Goal: Task Accomplishment & Management: Complete application form

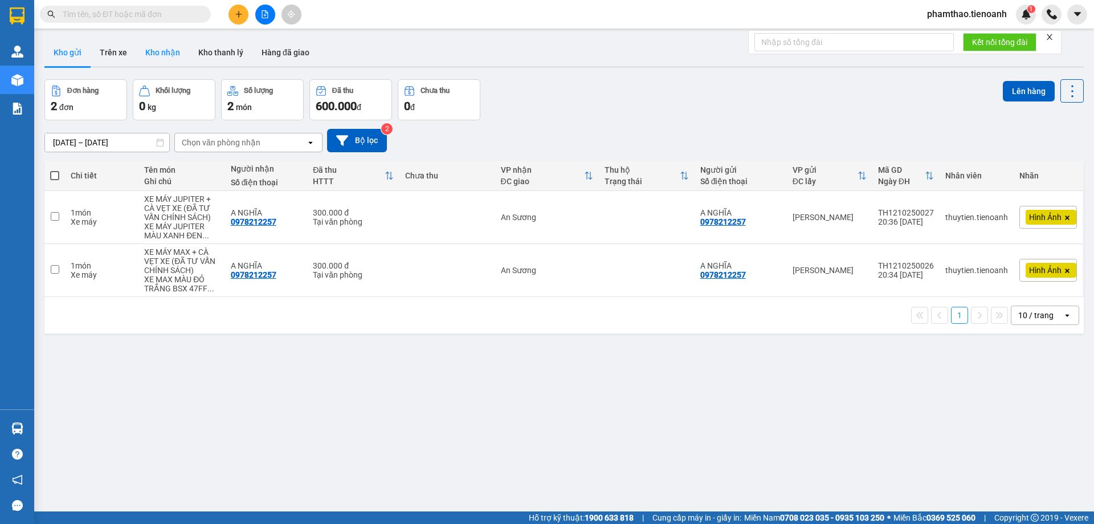
click at [170, 54] on button "Kho nhận" at bounding box center [162, 52] width 53 height 27
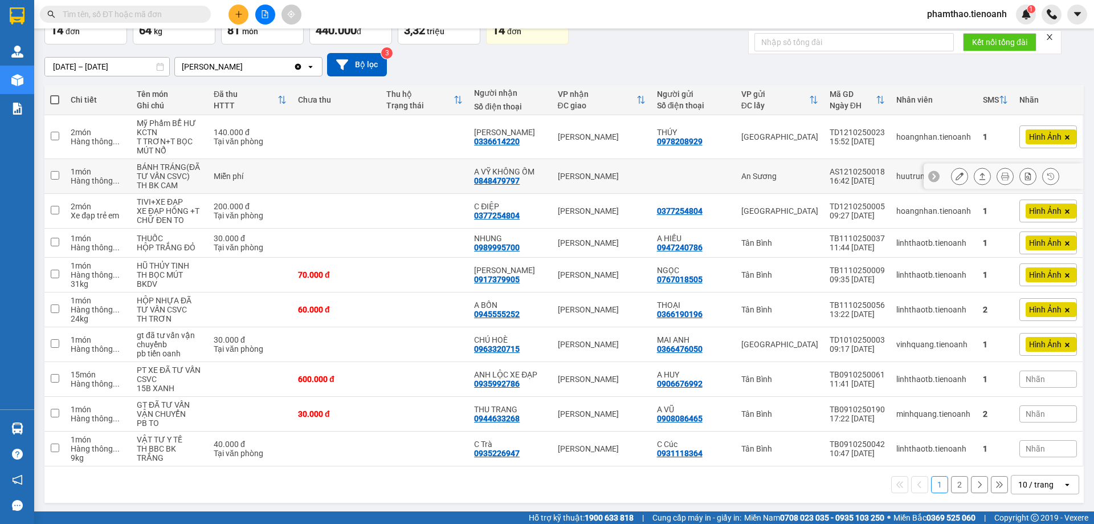
scroll to position [78, 0]
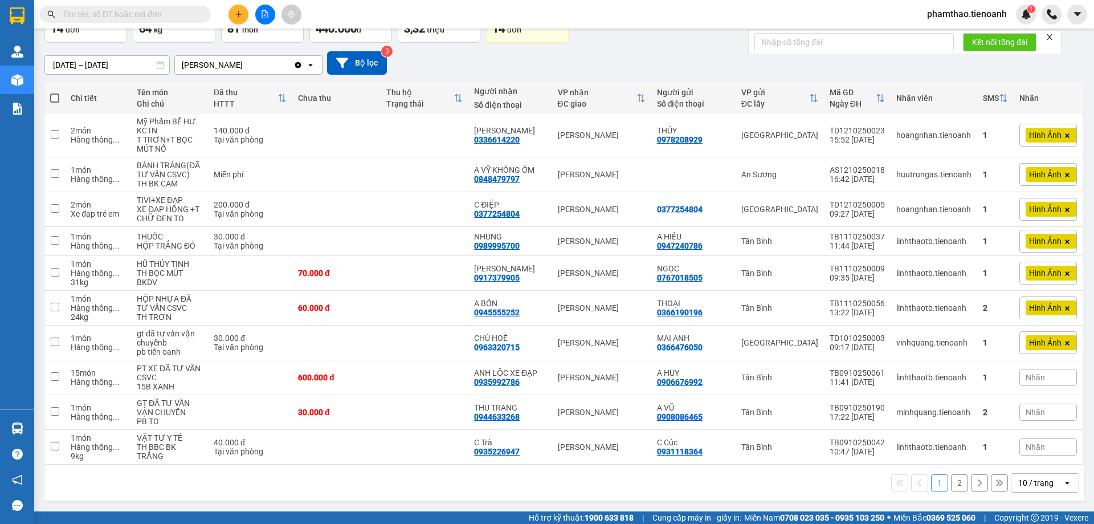
click at [1032, 486] on div "10 / trang" at bounding box center [1036, 482] width 35 height 11
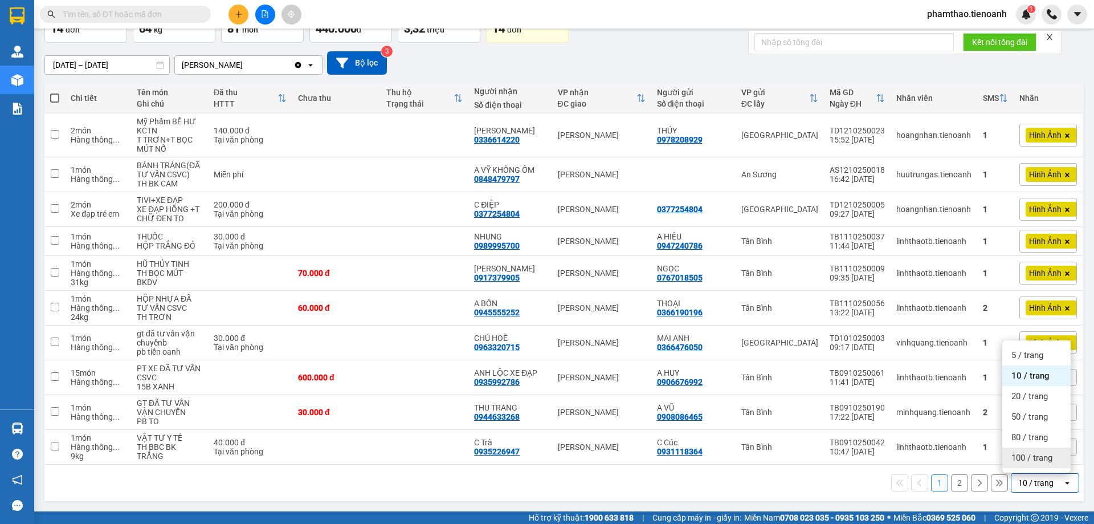
click at [1040, 459] on span "100 / trang" at bounding box center [1032, 457] width 41 height 11
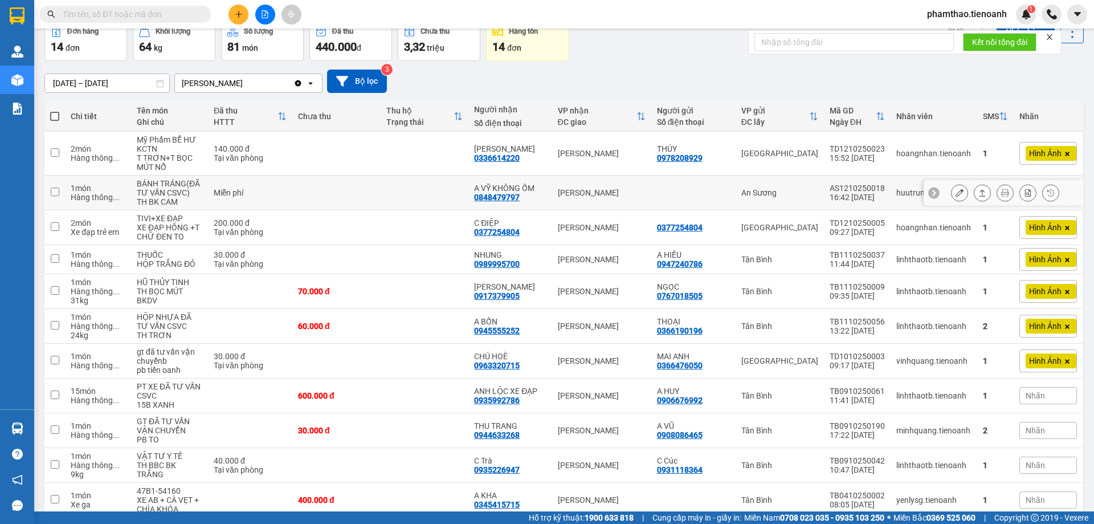
scroll to position [0, 0]
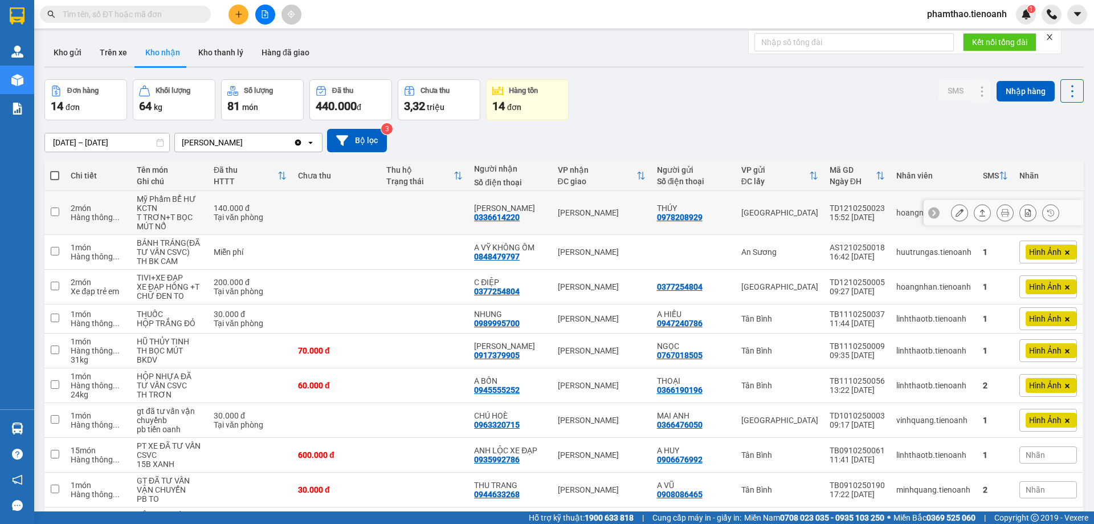
click at [960, 217] on div at bounding box center [1005, 212] width 108 height 17
click at [951, 209] on div at bounding box center [959, 212] width 17 height 17
click at [957, 215] on button at bounding box center [960, 213] width 16 height 20
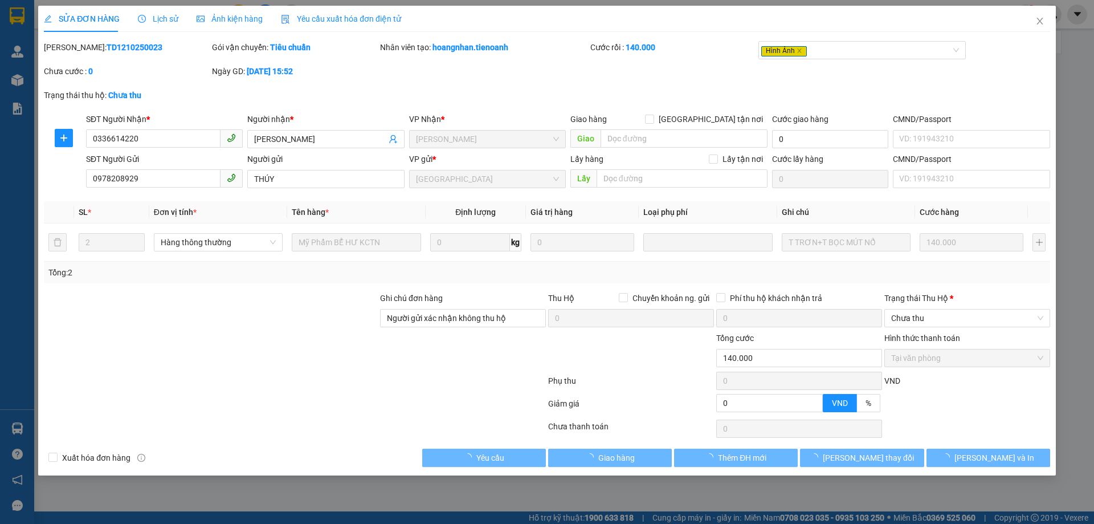
type input "0336614220"
type input "[PERSON_NAME]"
type input "0978208929"
type input "THÚY"
type input "Người gửi xác nhận không thu hộ"
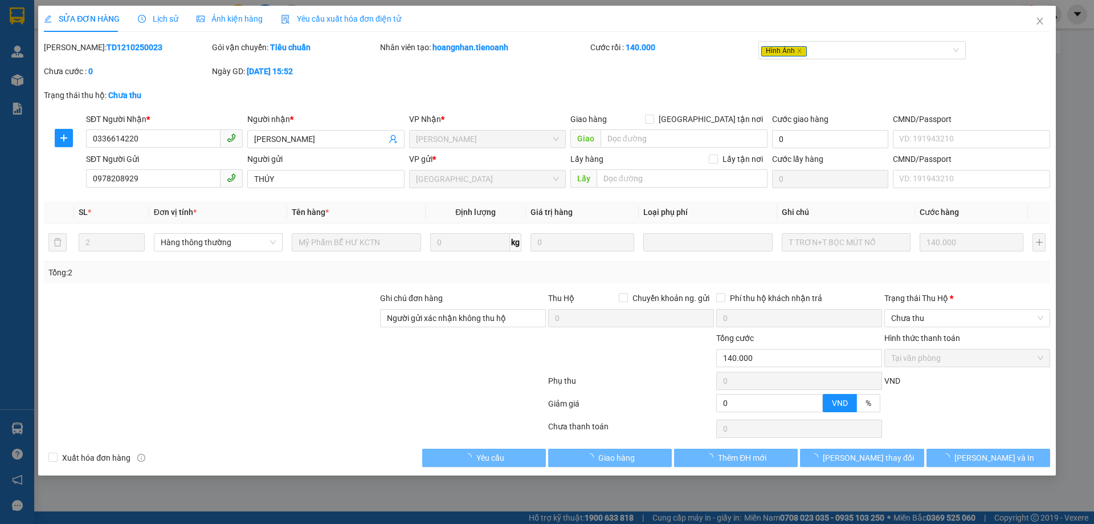
type input "0"
type input "140.000"
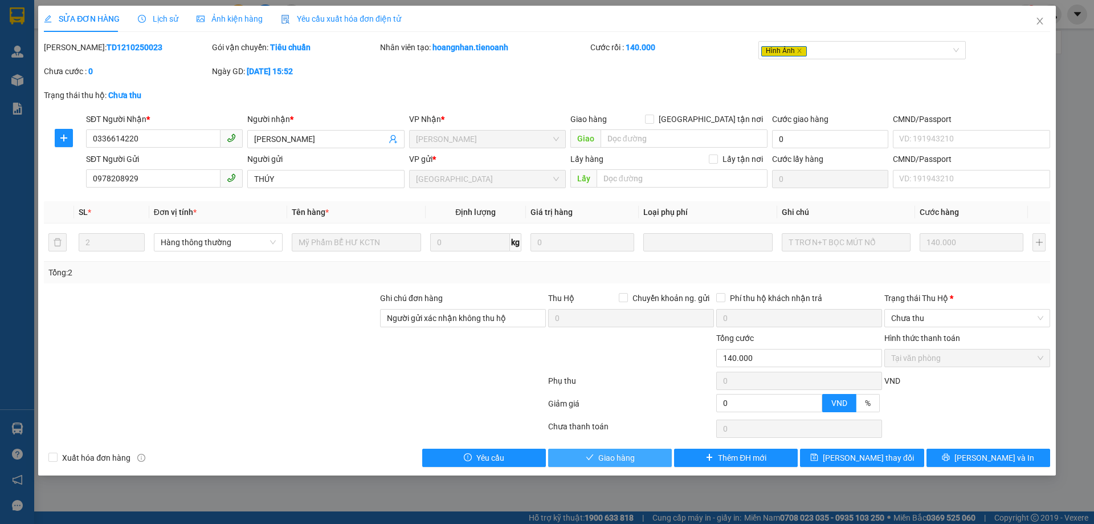
click at [609, 463] on span "Giao hàng" at bounding box center [617, 457] width 36 height 13
click at [929, 318] on span "Chưa thu" at bounding box center [968, 318] width 152 height 17
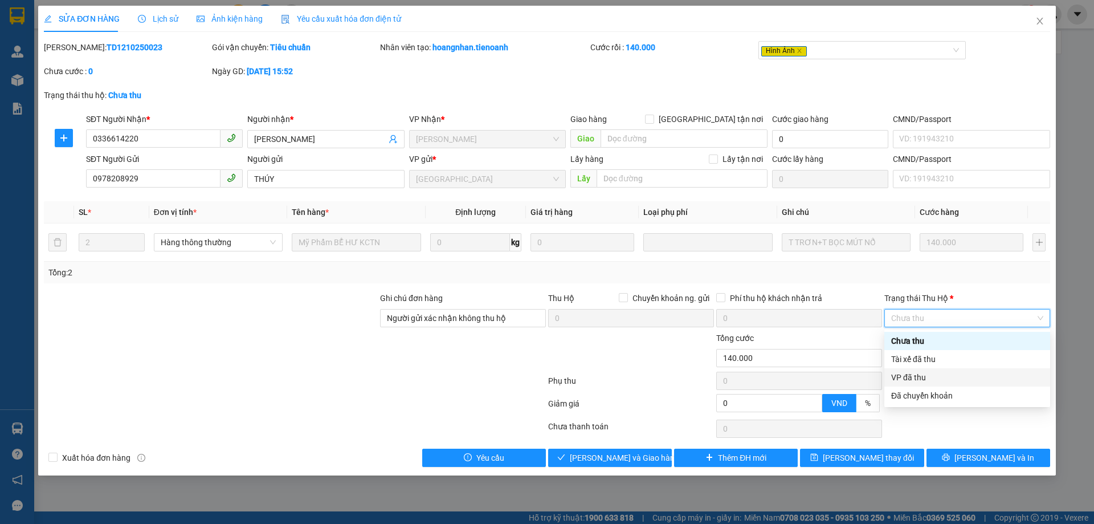
click at [913, 378] on div "VP đã thu" at bounding box center [968, 377] width 152 height 13
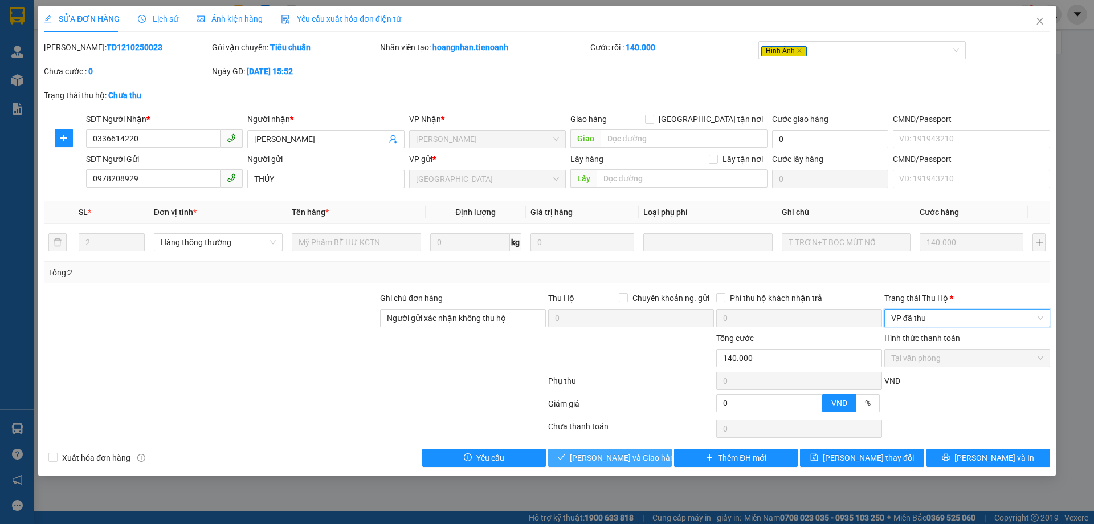
click at [600, 459] on span "[PERSON_NAME] và Giao hàng" at bounding box center [624, 457] width 109 height 13
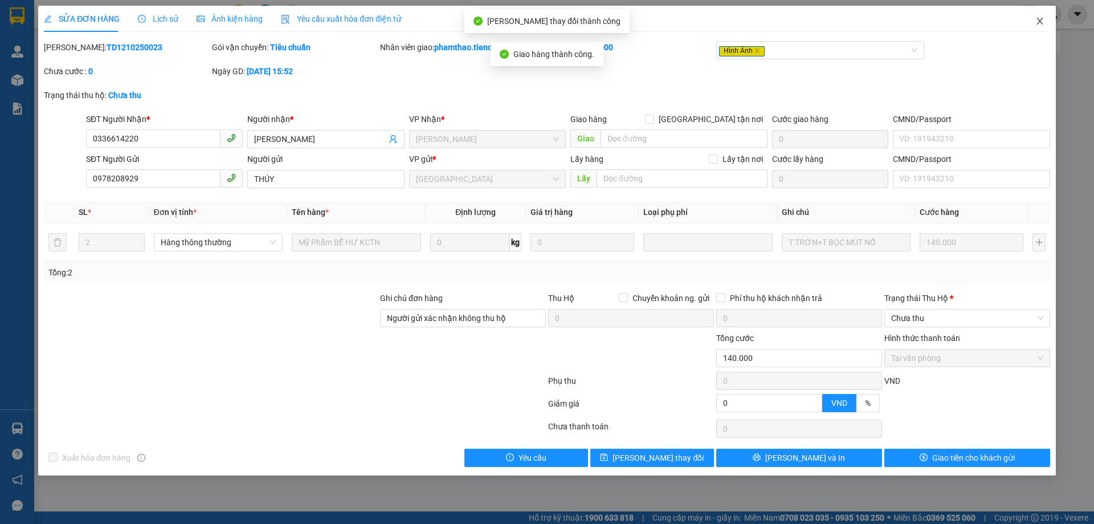
click at [1044, 19] on icon "close" at bounding box center [1040, 21] width 9 height 9
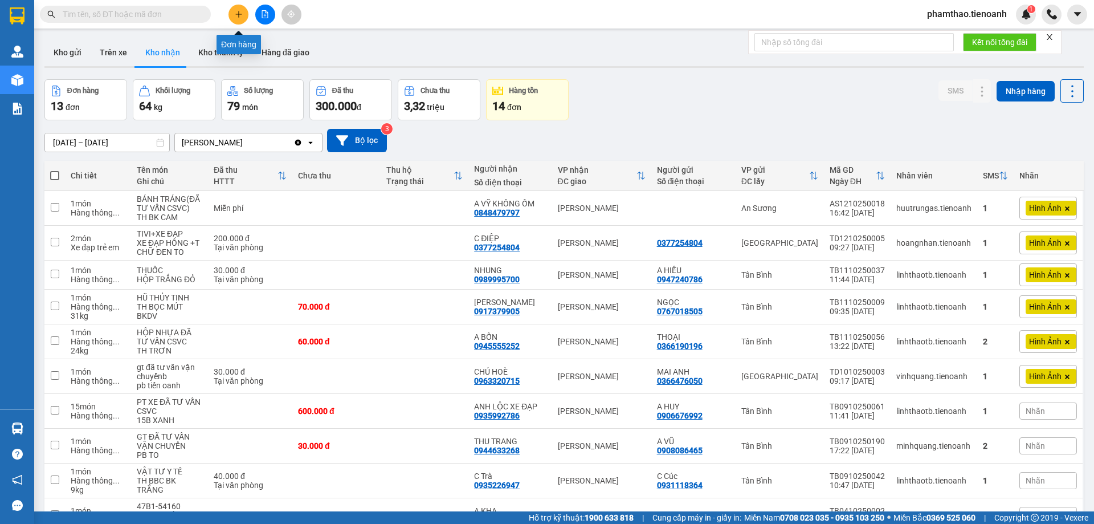
click at [242, 9] on button at bounding box center [239, 15] width 20 height 20
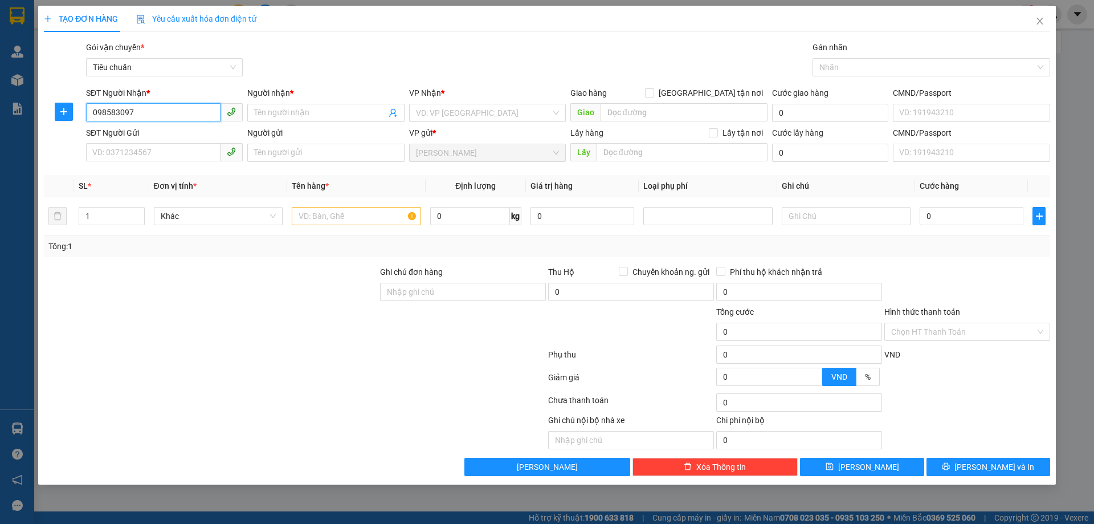
type input "0985830975"
click at [165, 133] on div "0985830975 - KIỀU MY" at bounding box center [164, 135] width 143 height 13
type input "KIỀU MY"
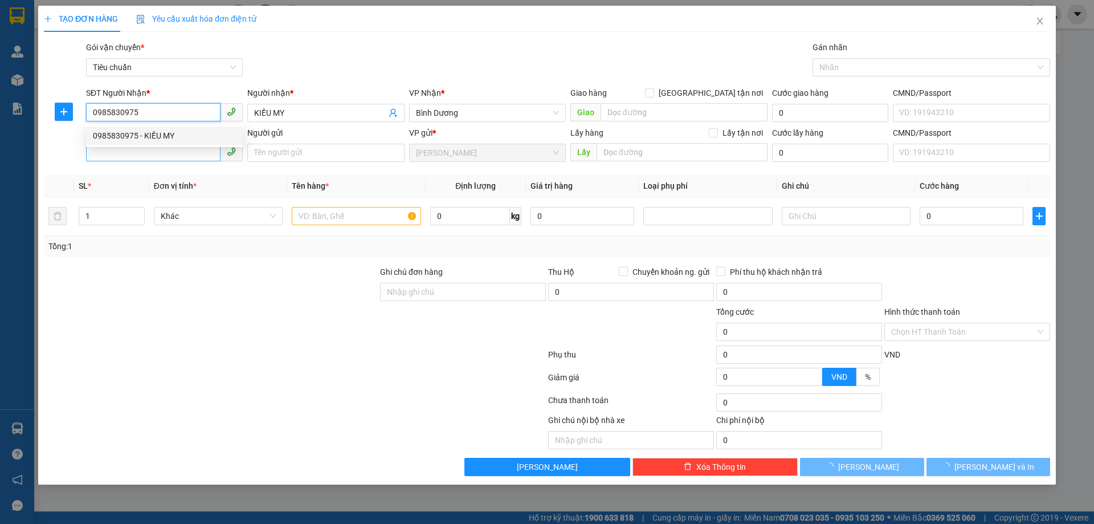
type input "60.000"
type input "0985830975"
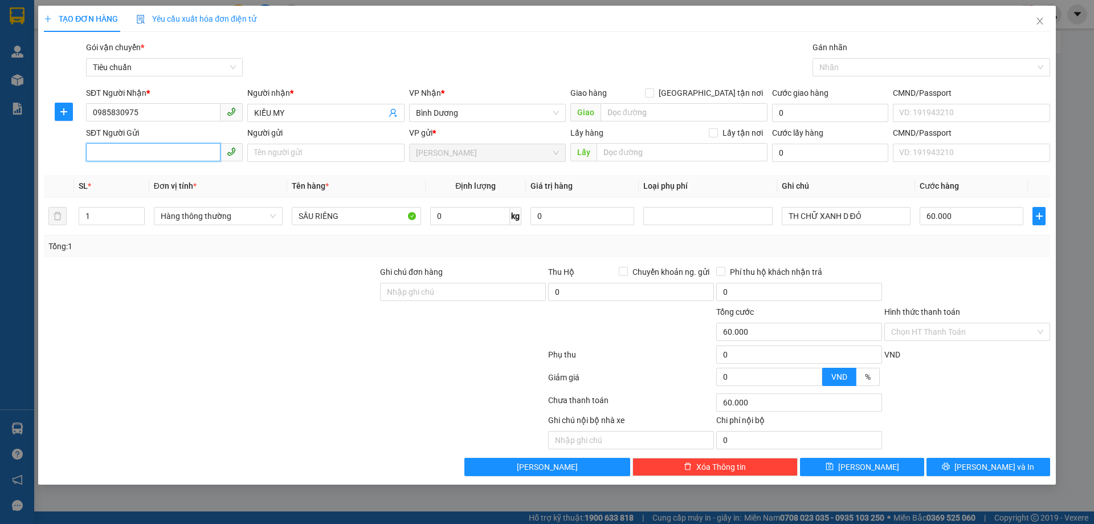
click at [121, 152] on input "SĐT Người Gửi" at bounding box center [153, 152] width 135 height 18
click at [624, 115] on input "search" at bounding box center [684, 112] width 167 height 18
click at [474, 105] on span "Bình Dương" at bounding box center [487, 112] width 143 height 17
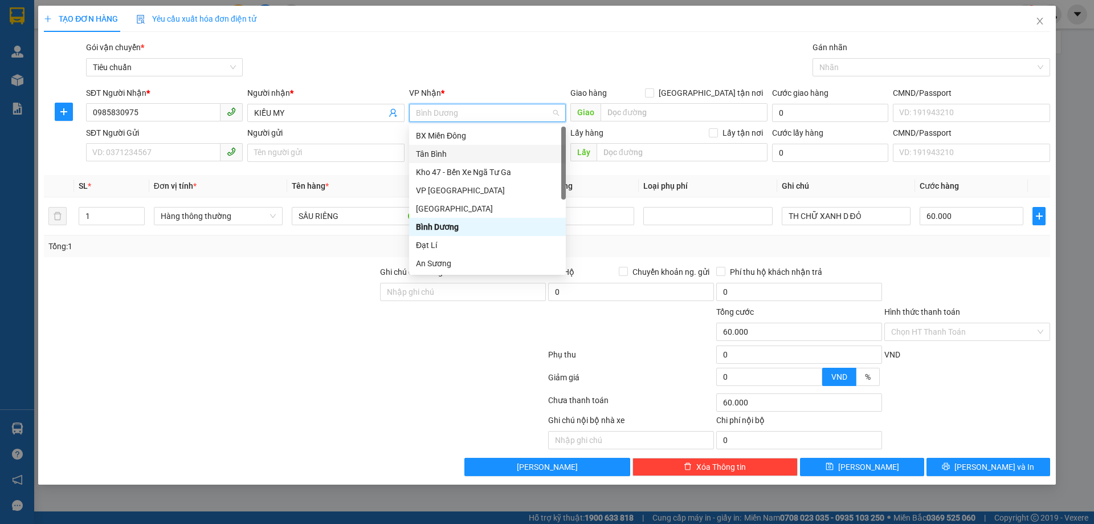
click at [454, 152] on div "Tân Bình" at bounding box center [487, 154] width 143 height 13
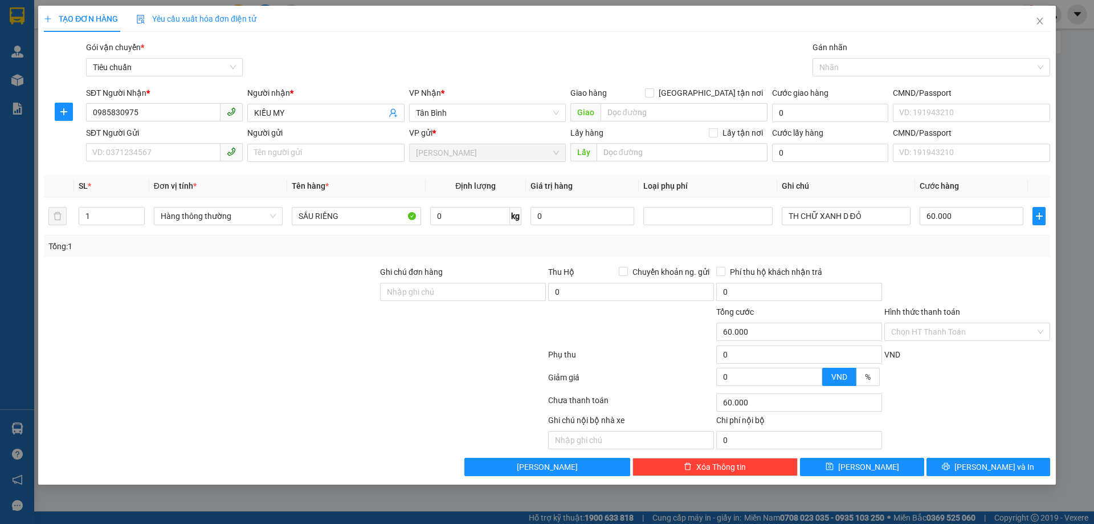
click at [685, 100] on div "Giao hàng [GEOGRAPHIC_DATA] tận nơi" at bounding box center [669, 95] width 197 height 17
click at [682, 107] on input "search" at bounding box center [684, 112] width 167 height 18
type input "p"
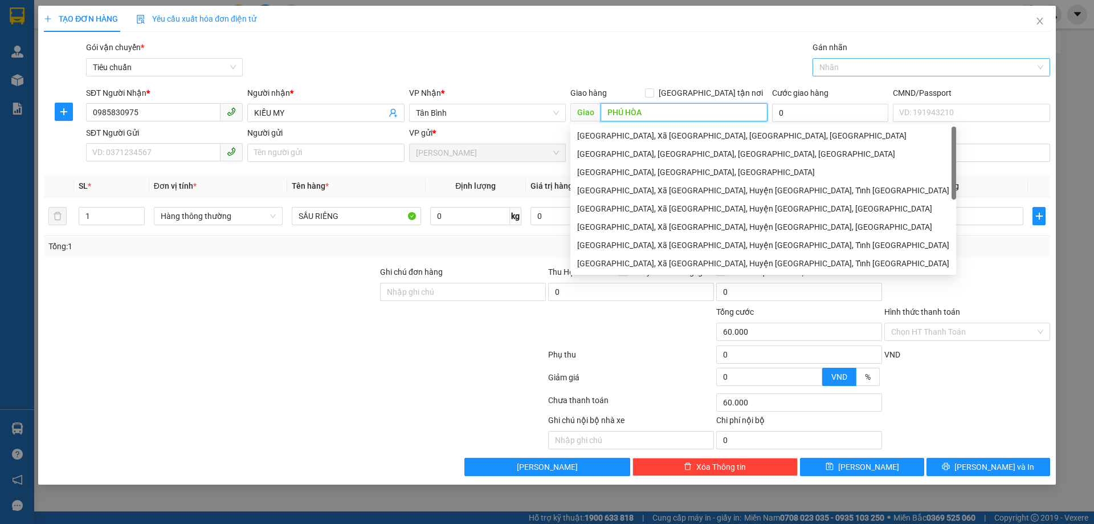
click at [843, 69] on div at bounding box center [926, 67] width 221 height 14
type input "PHÚ HÒA"
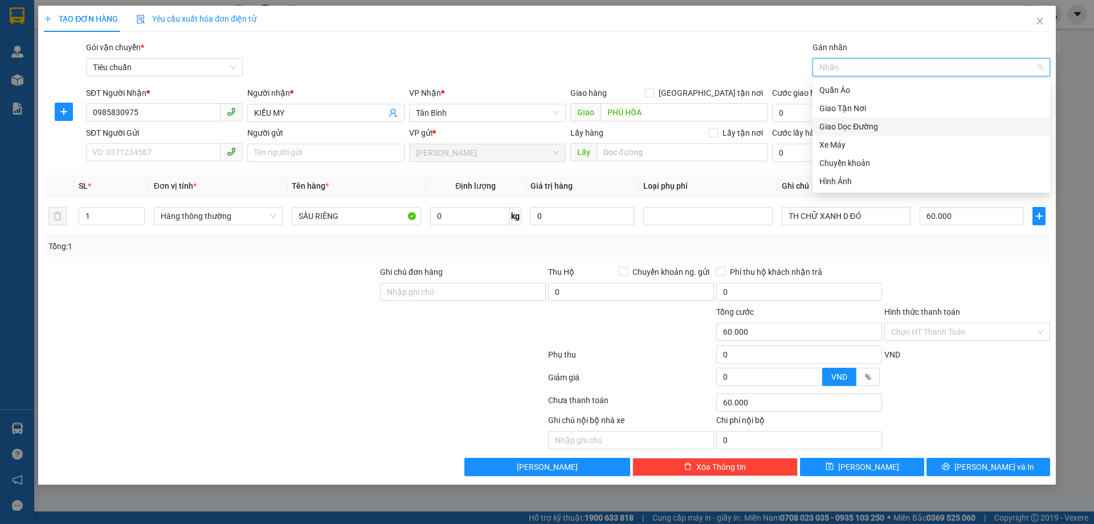
click at [845, 123] on div "Giao Dọc Đường" at bounding box center [932, 126] width 224 height 13
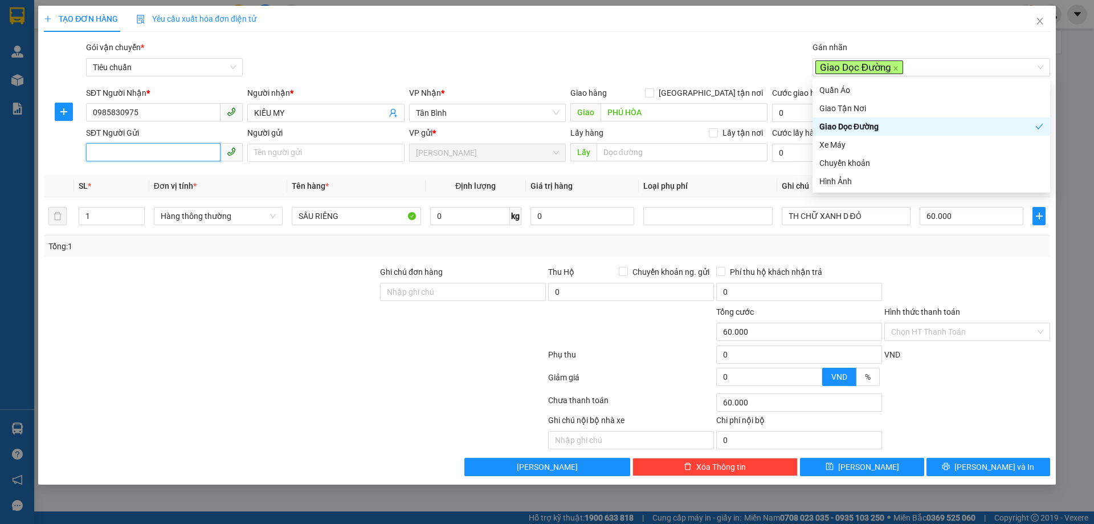
click at [157, 144] on input "SĐT Người Gửi" at bounding box center [153, 152] width 135 height 18
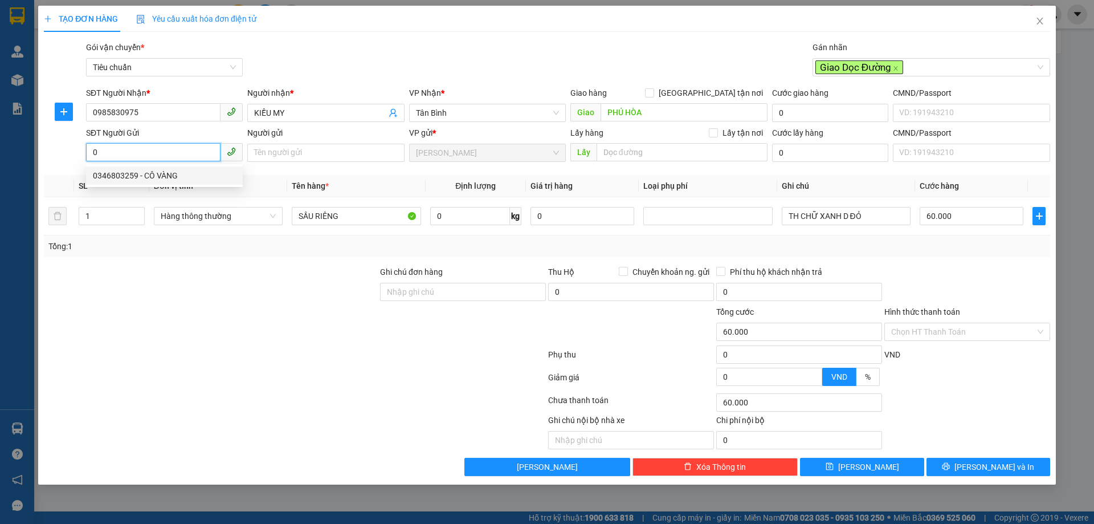
click at [125, 173] on div "0346803259 - CÔ VÀNG" at bounding box center [164, 175] width 143 height 13
type input "0346803259"
type input "CÔ VÀNG"
type input "0346803259"
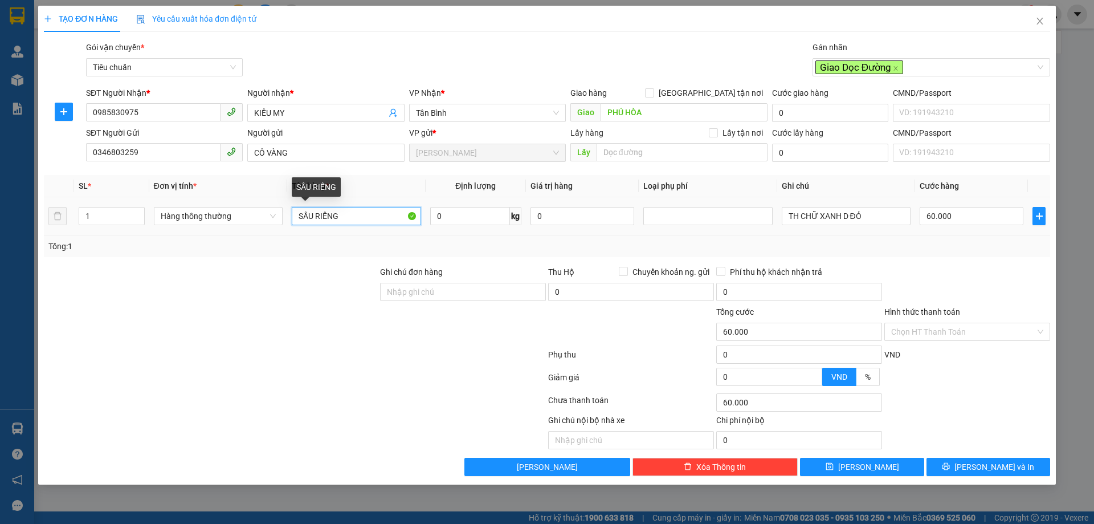
drag, startPoint x: 382, startPoint y: 218, endPoint x: 240, endPoint y: 195, distance: 143.8
click at [243, 197] on table "SL * Đơn vị tính * Tên hàng * Định lượng Giá trị hàng Loại phụ phí Ghi chú Cước…" at bounding box center [547, 205] width 1007 height 60
type input "TRÁI CÂY"
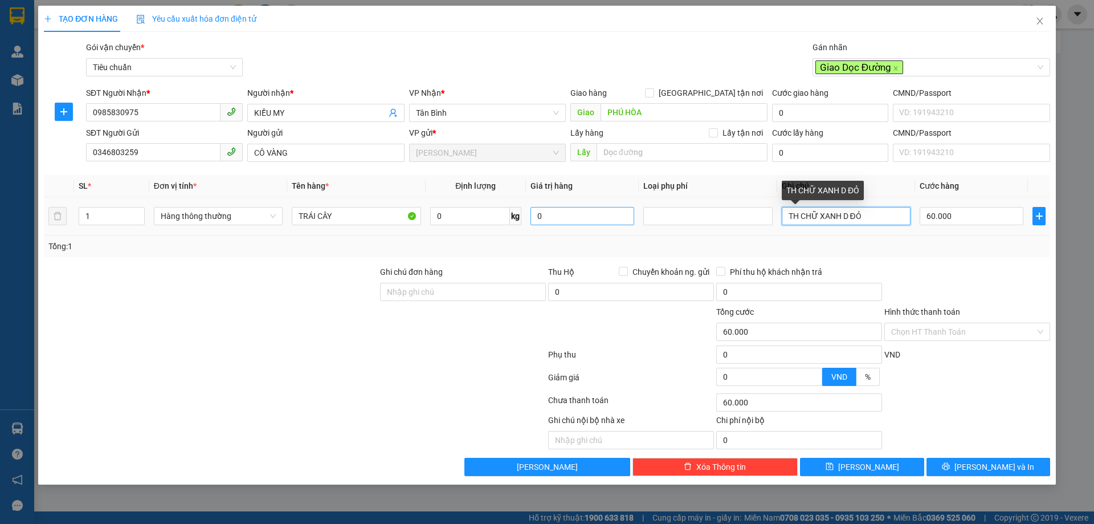
drag, startPoint x: 885, startPoint y: 218, endPoint x: 544, endPoint y: 207, distance: 340.5
click at [555, 209] on tr "1 Hàng thông thường TRÁI CÂY 0 kg 0 TH CHỮ XANH D ĐỎ 60.000" at bounding box center [547, 216] width 1007 height 38
type input "1"
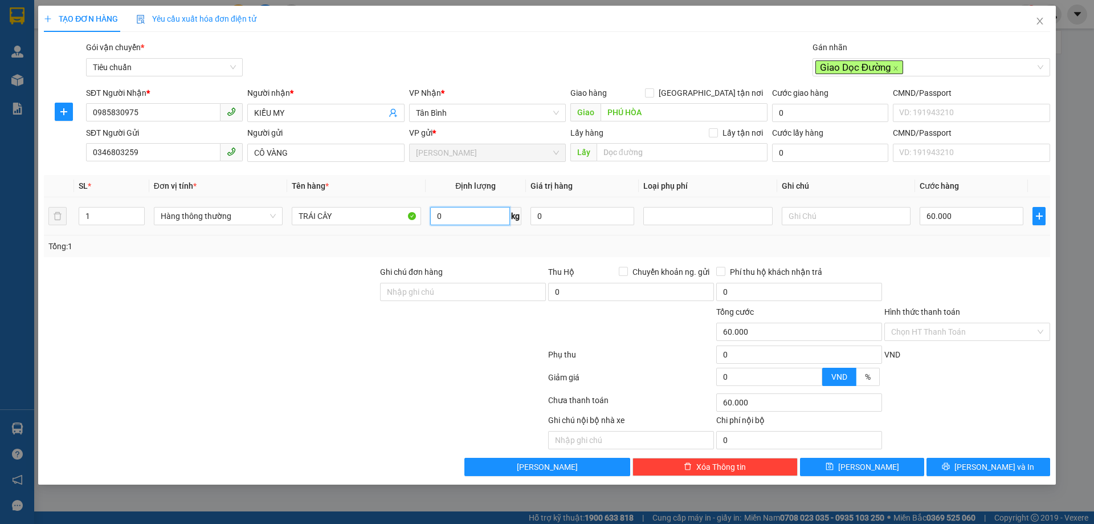
click at [480, 222] on input "0" at bounding box center [470, 216] width 80 height 18
type input "18"
click at [1007, 302] on div at bounding box center [968, 286] width 168 height 40
type input "55.000"
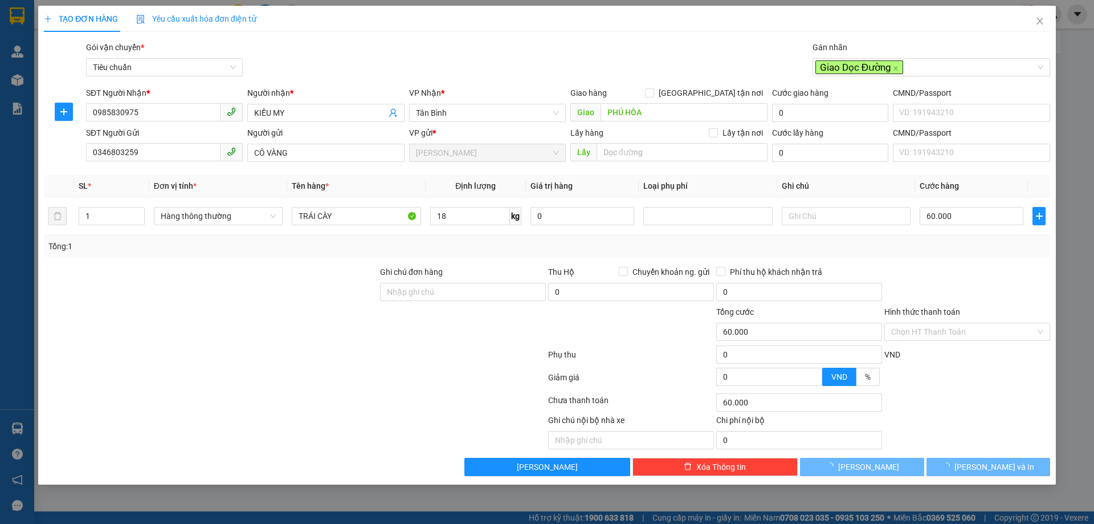
type input "55.000"
click at [957, 210] on input "55.000" at bounding box center [972, 216] width 104 height 18
type input "0"
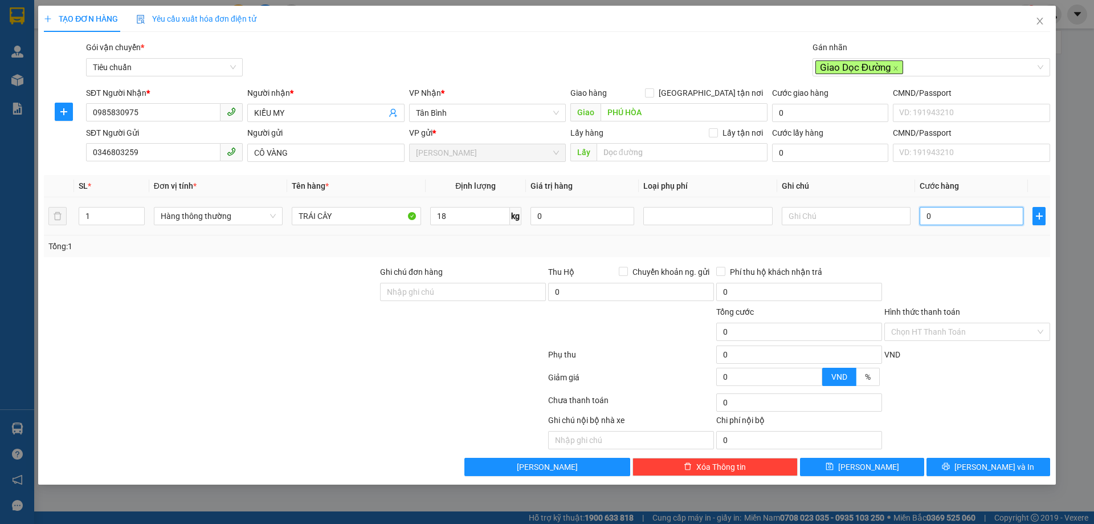
type input "0"
type input "6"
type input "006"
type input "60"
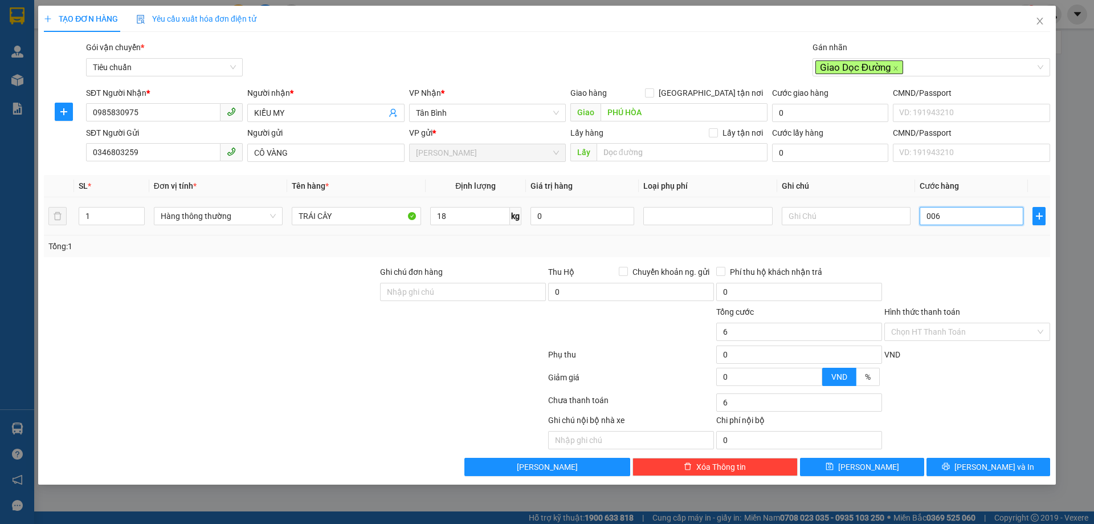
type input "60"
type input "0.060"
type input "60.000"
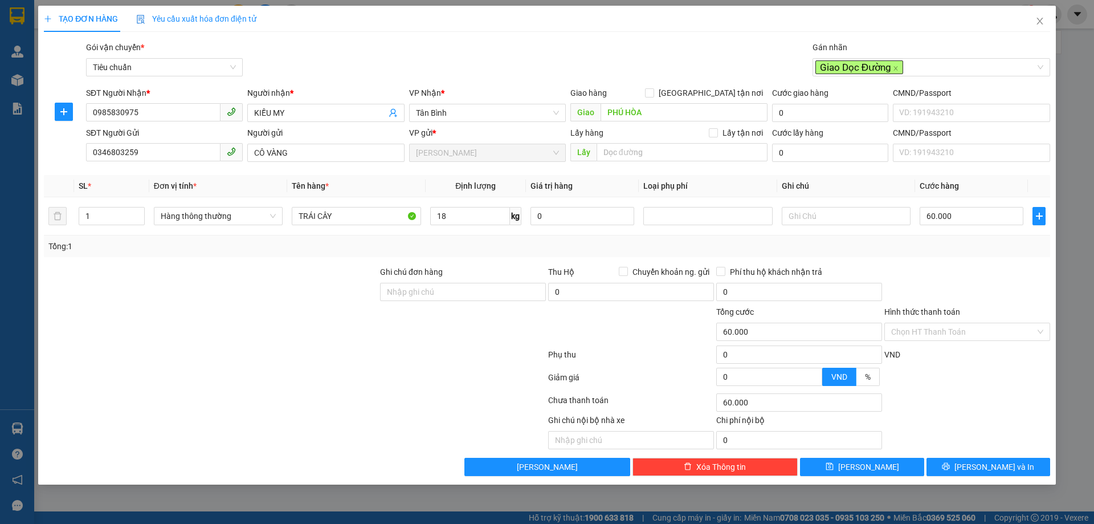
click at [808, 246] on div "Tổng: 1" at bounding box center [547, 246] width 998 height 13
click at [821, 225] on div at bounding box center [846, 216] width 129 height 23
drag, startPoint x: 824, startPoint y: 220, endPoint x: 732, endPoint y: 214, distance: 92.0
click at [824, 219] on input "text" at bounding box center [846, 216] width 129 height 18
click at [700, 211] on div at bounding box center [707, 216] width 123 height 14
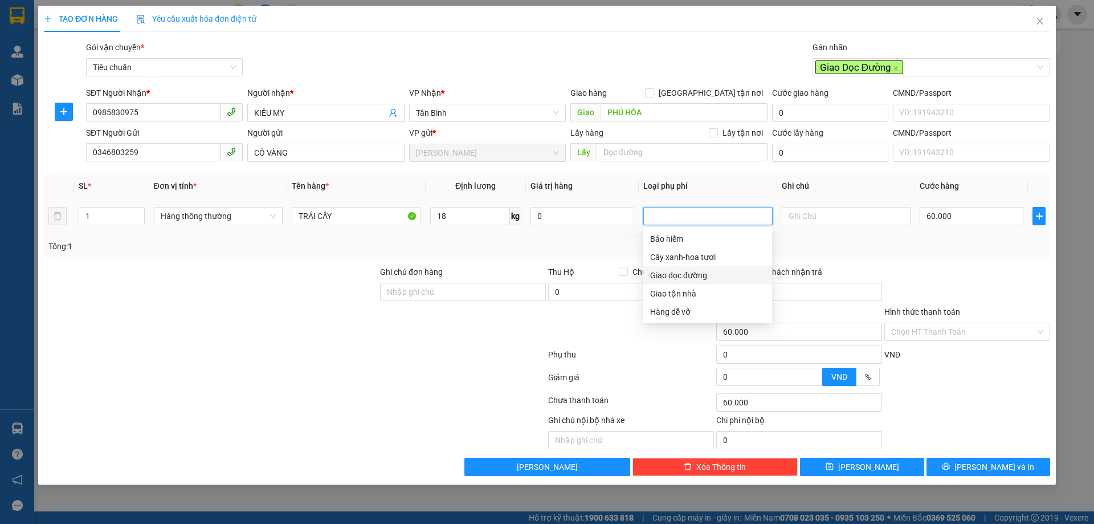
click at [703, 274] on div "Giao dọc đường" at bounding box center [707, 275] width 115 height 13
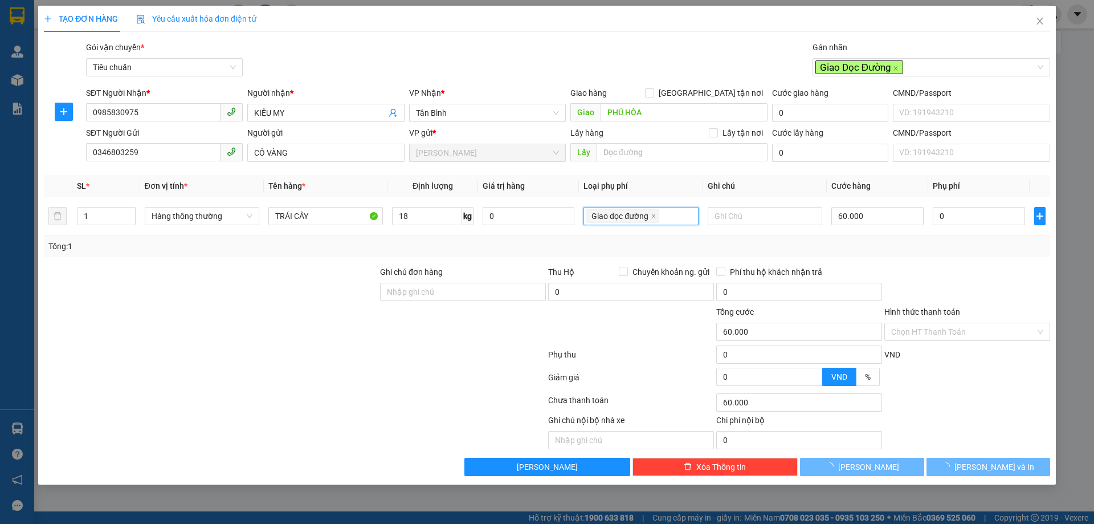
type input "75.000"
type input "55.000"
type input "20.000"
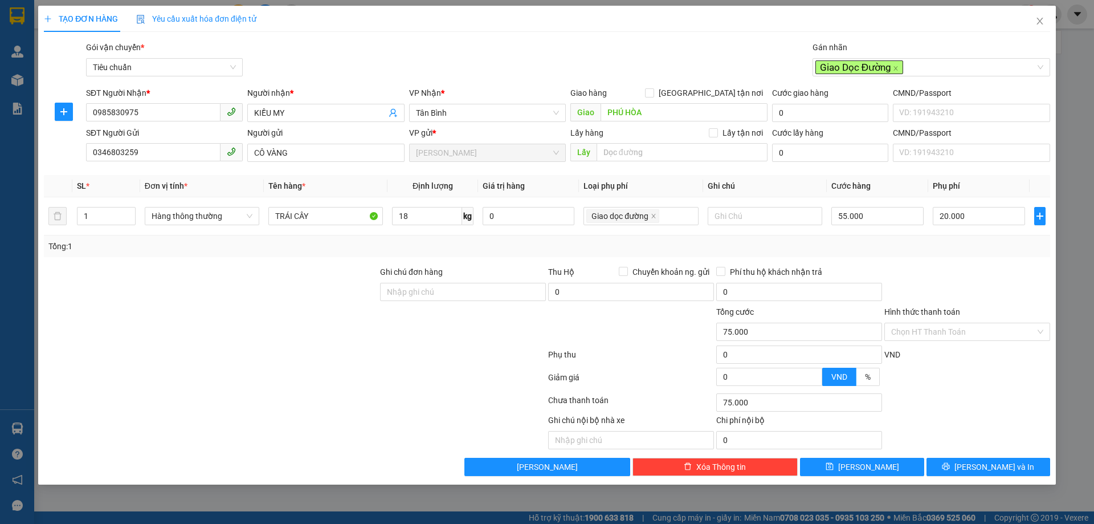
click at [951, 275] on div at bounding box center [968, 286] width 168 height 40
click at [881, 223] on input "55.000" at bounding box center [878, 216] width 92 height 18
type input "20.000"
type input "0"
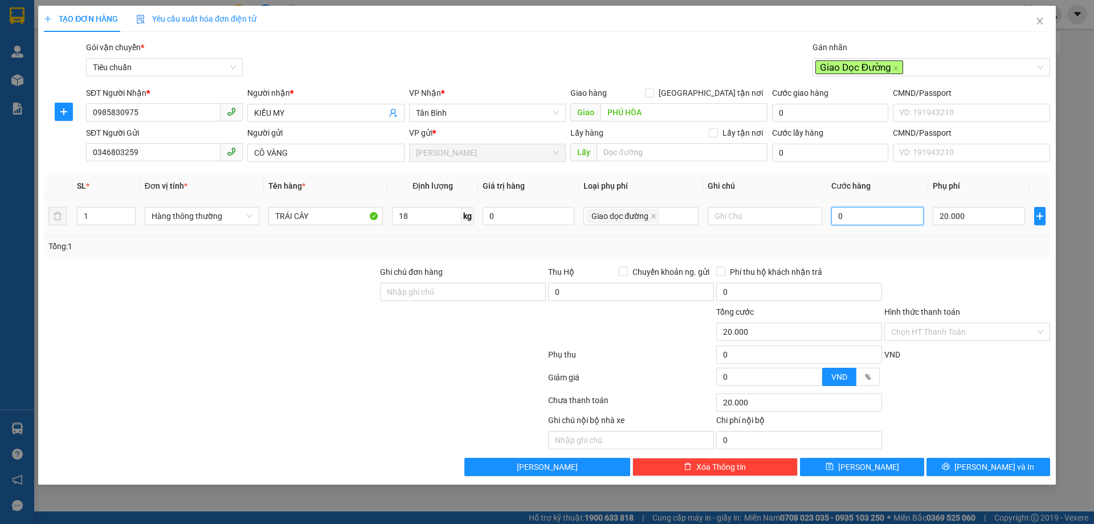
type input "20.006"
type input "006"
type input "20.060"
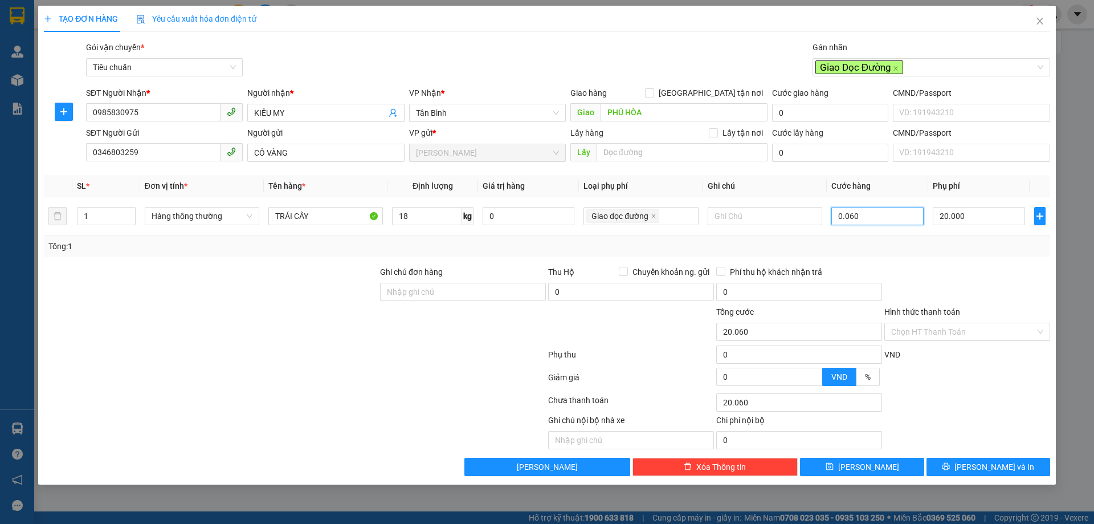
type input "0.060"
type input "80.000"
type input "60.000"
click at [967, 257] on div "Transit Pickup Surcharge Ids Transit Deliver Surcharge Ids Transit Deliver Surc…" at bounding box center [547, 258] width 1007 height 435
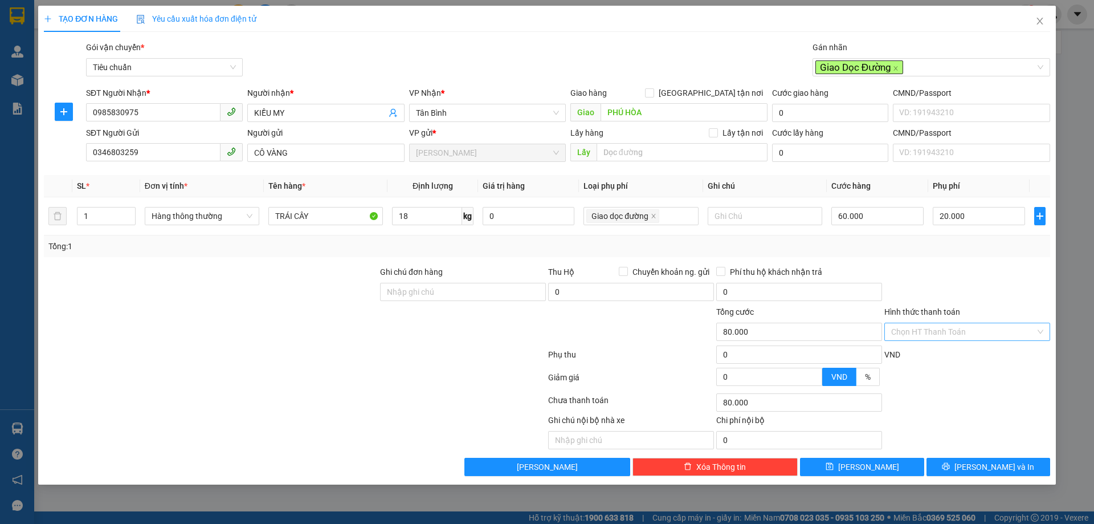
click at [969, 339] on input "Hình thức thanh toán" at bounding box center [964, 331] width 144 height 17
click at [951, 359] on div "Tại văn phòng" at bounding box center [968, 354] width 152 height 13
type input "0"
click at [951, 461] on button "[PERSON_NAME] và In" at bounding box center [989, 467] width 124 height 18
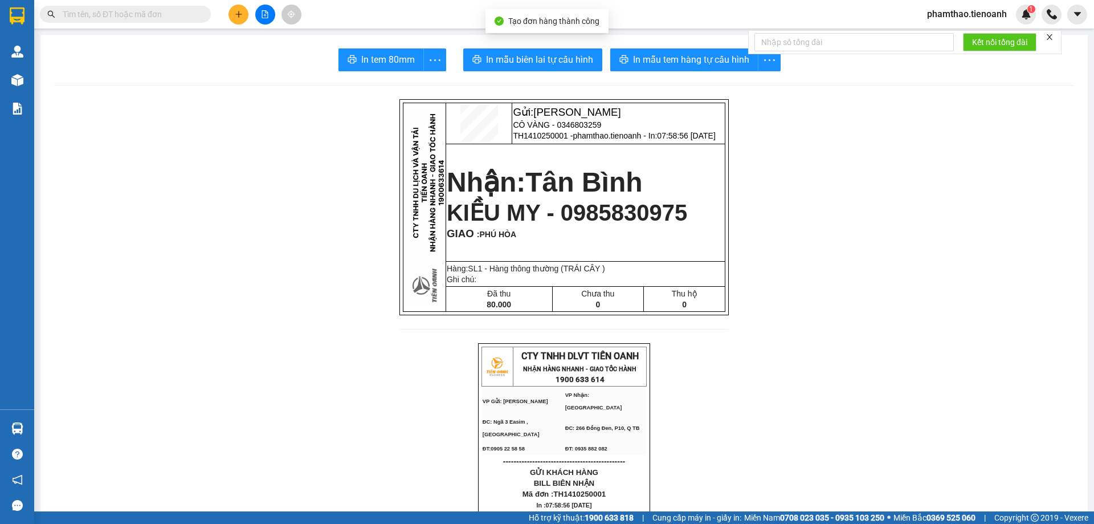
click at [518, 64] on span "In mẫu biên lai tự cấu hình" at bounding box center [539, 59] width 107 height 14
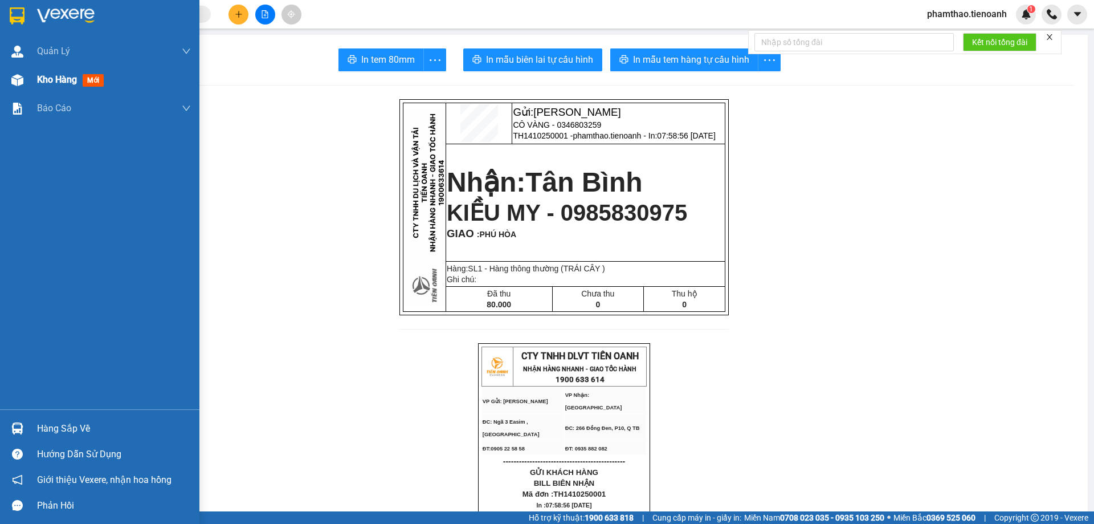
click at [42, 81] on span "Kho hàng" at bounding box center [57, 79] width 40 height 11
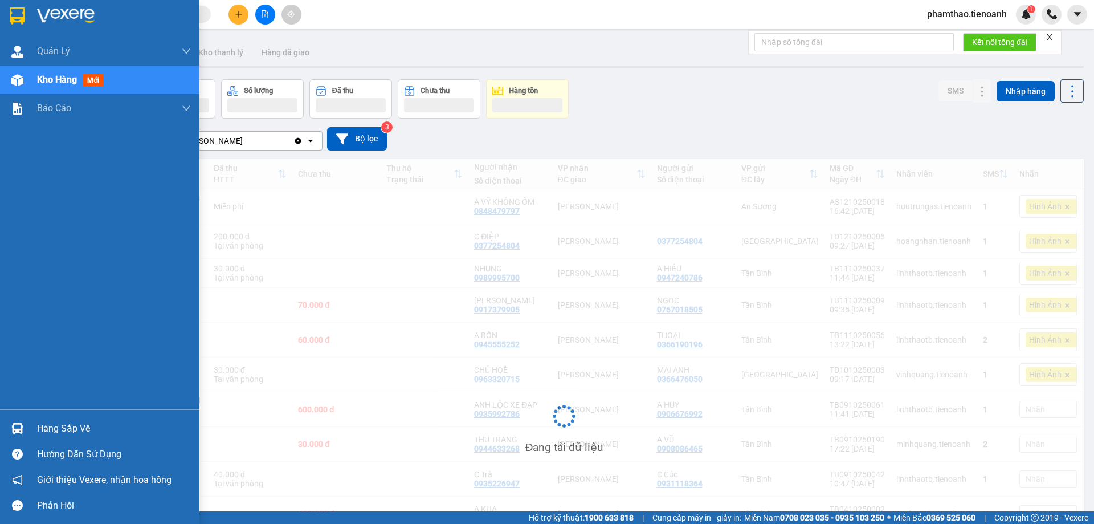
click at [58, 84] on span "Kho hàng" at bounding box center [57, 79] width 40 height 11
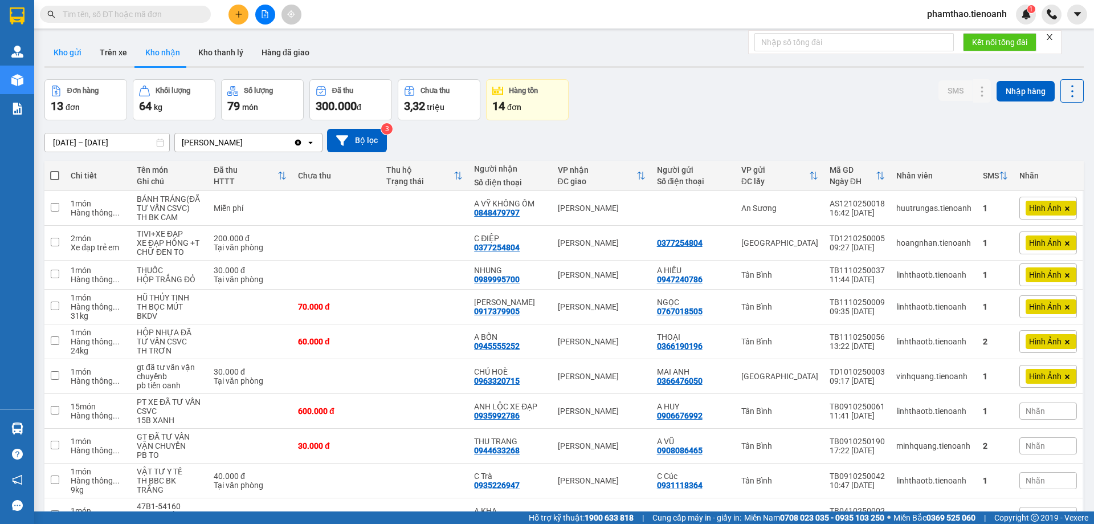
click at [76, 52] on button "Kho gửi" at bounding box center [67, 52] width 46 height 27
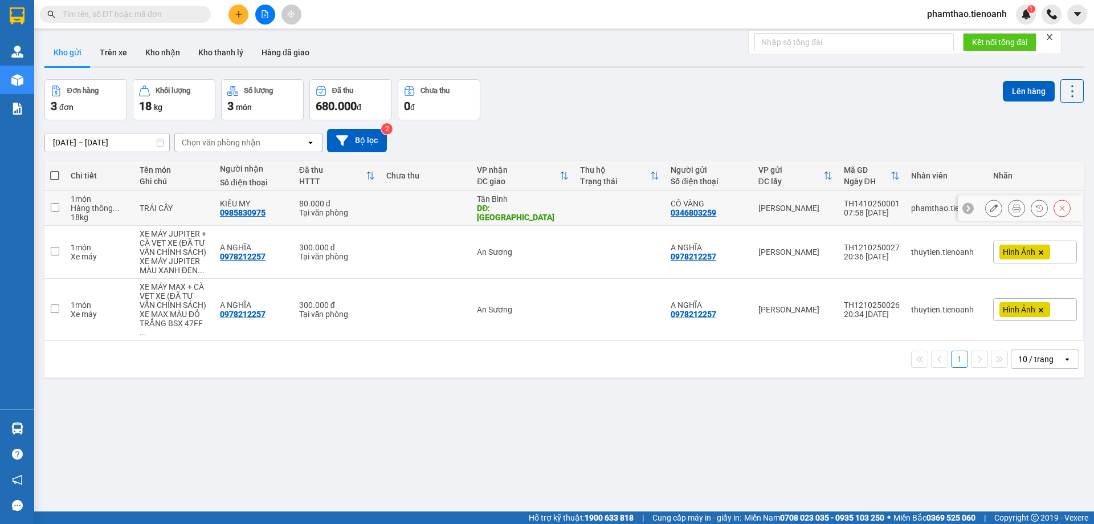
click at [398, 197] on td at bounding box center [426, 208] width 91 height 35
checkbox input "true"
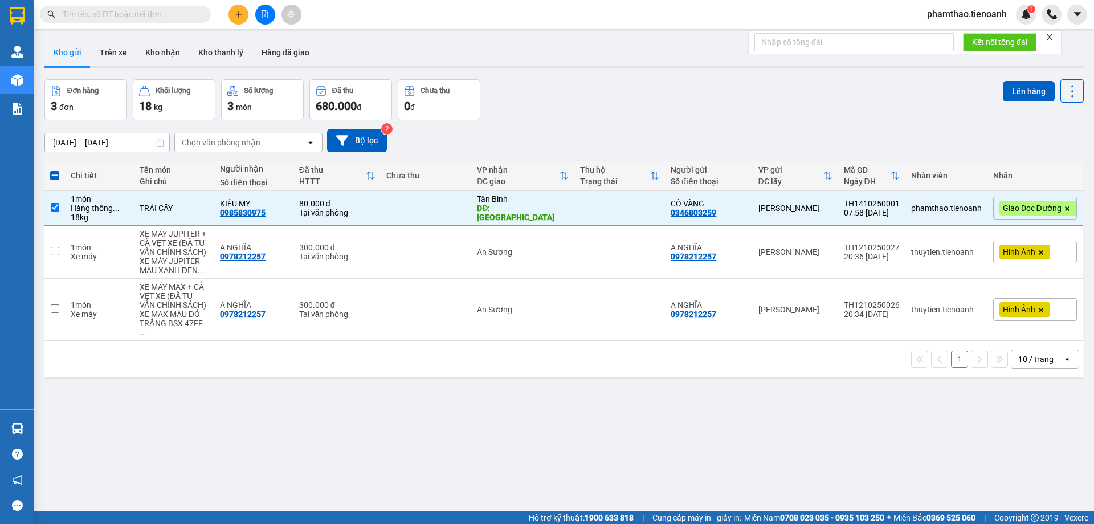
click at [100, 19] on input "text" at bounding box center [130, 14] width 135 height 13
paste input "0909227988"
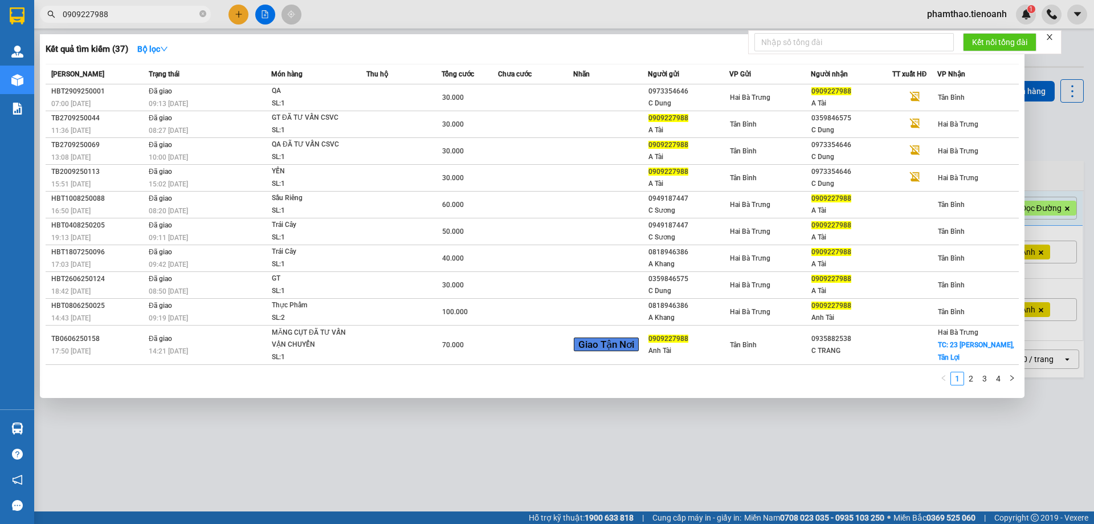
type input "0909227988"
click at [199, 14] on span "0909227988" at bounding box center [125, 14] width 171 height 17
click at [200, 13] on span "0909227988" at bounding box center [125, 14] width 171 height 17
click at [200, 13] on icon "close-circle" at bounding box center [203, 13] width 7 height 7
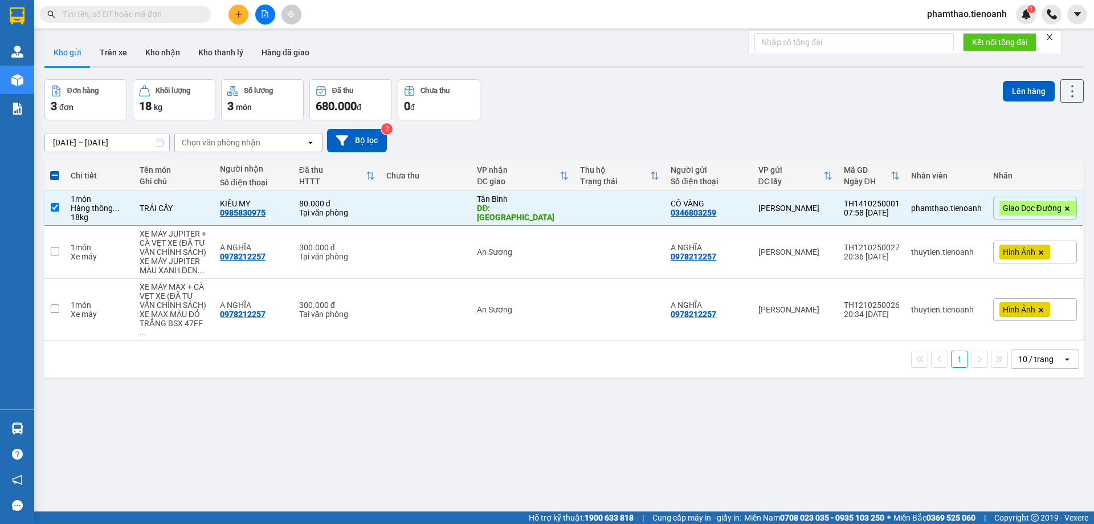
paste input "0782744272"
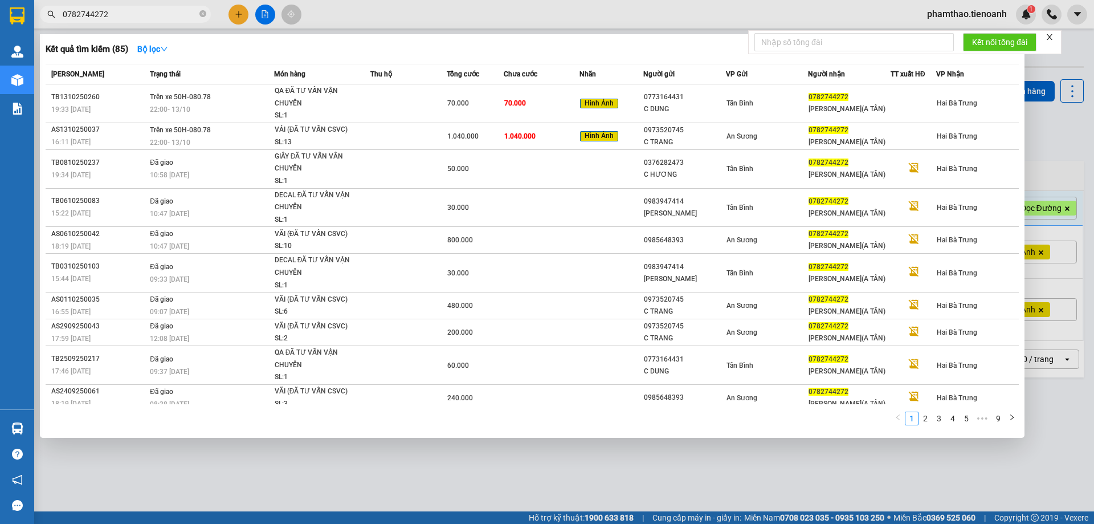
type input "0782744272"
click at [1048, 156] on div at bounding box center [547, 262] width 1094 height 524
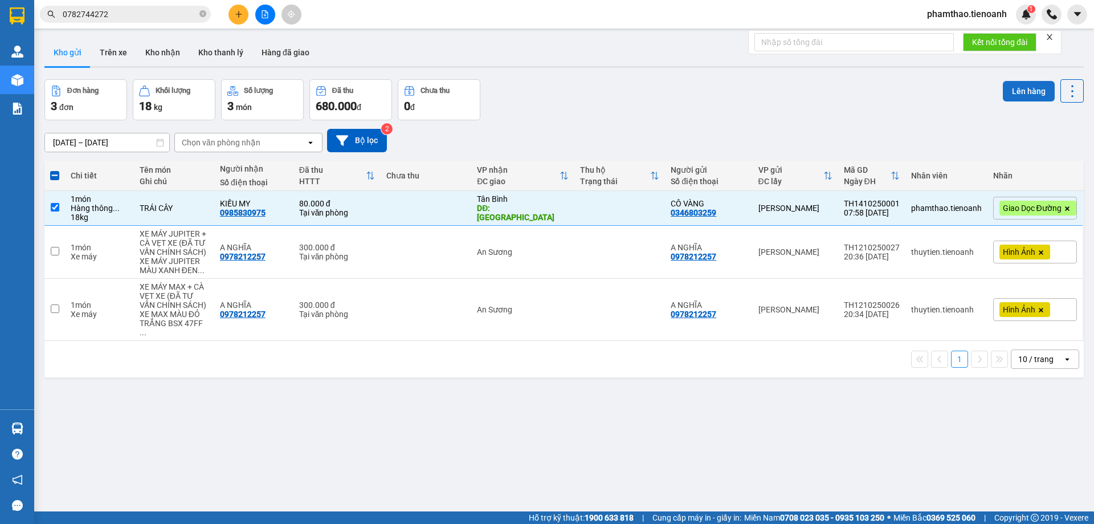
click at [1004, 89] on button "Lên hàng" at bounding box center [1029, 91] width 52 height 21
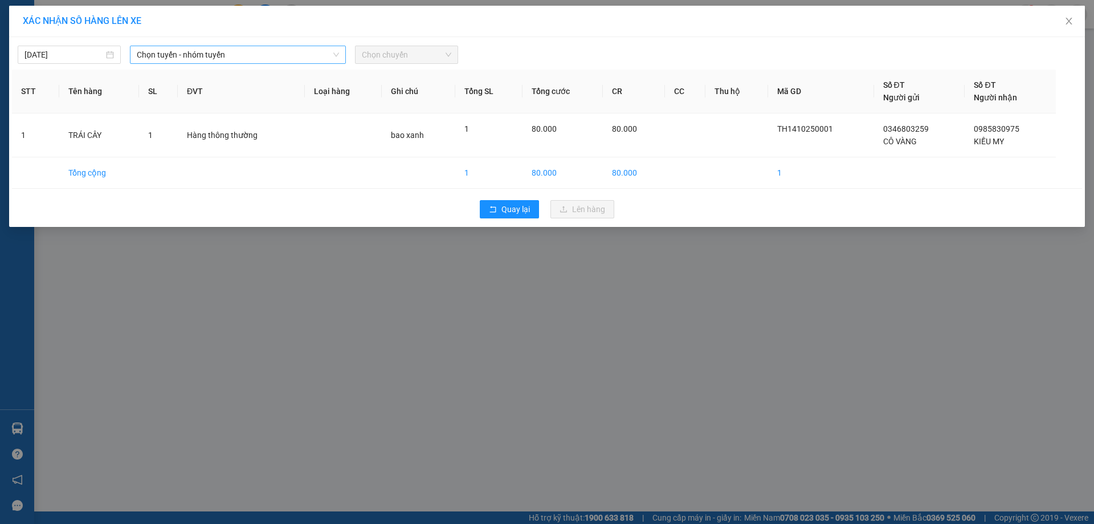
click at [239, 59] on span "Chọn tuyến - nhóm tuyến" at bounding box center [238, 54] width 202 height 17
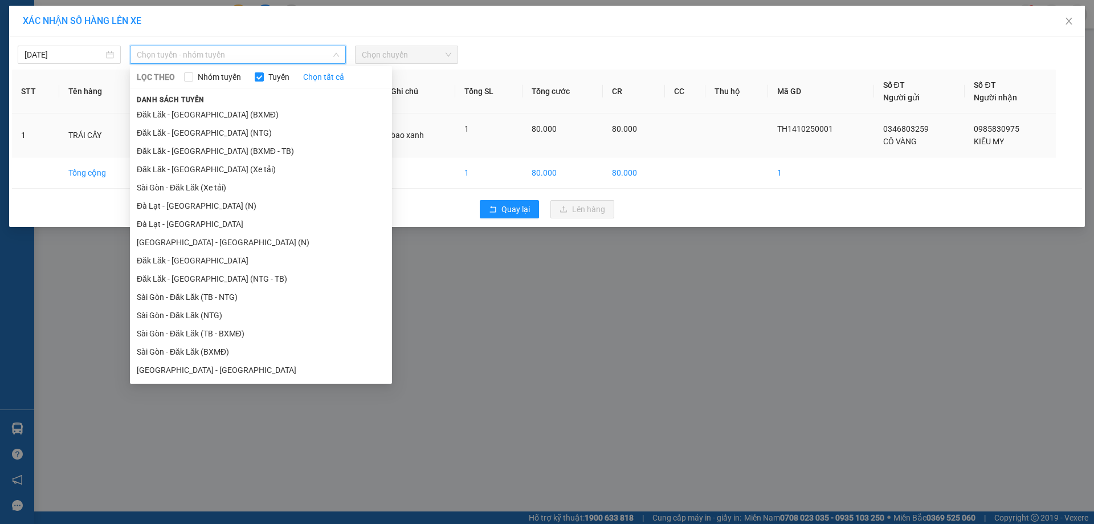
drag, startPoint x: 233, startPoint y: 152, endPoint x: 241, endPoint y: 146, distance: 9.3
click at [234, 151] on li "Đăk Lăk - [GEOGRAPHIC_DATA] (BXMĐ - TB)" at bounding box center [261, 151] width 262 height 18
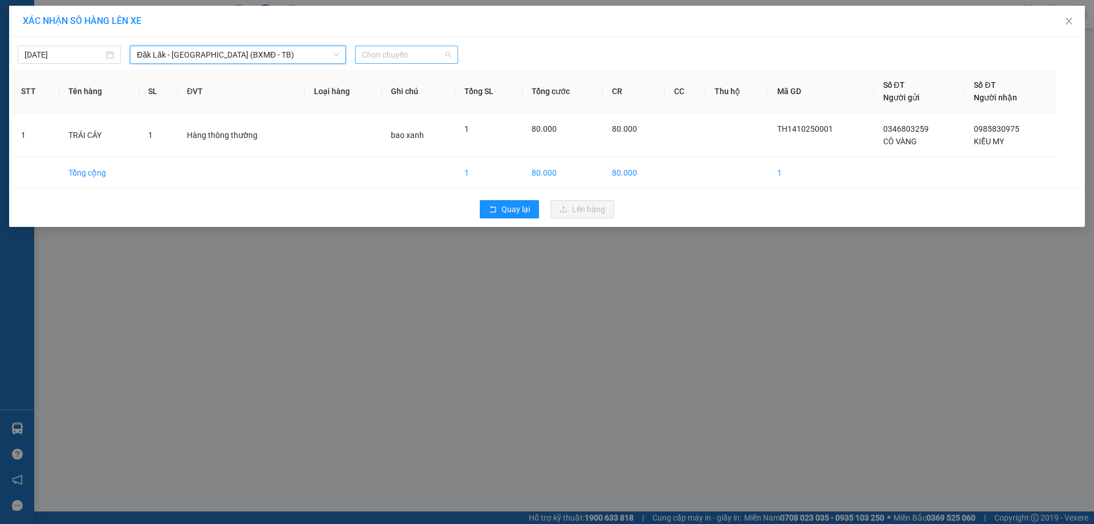
click at [414, 52] on span "Chọn chuyến" at bounding box center [406, 54] width 89 height 17
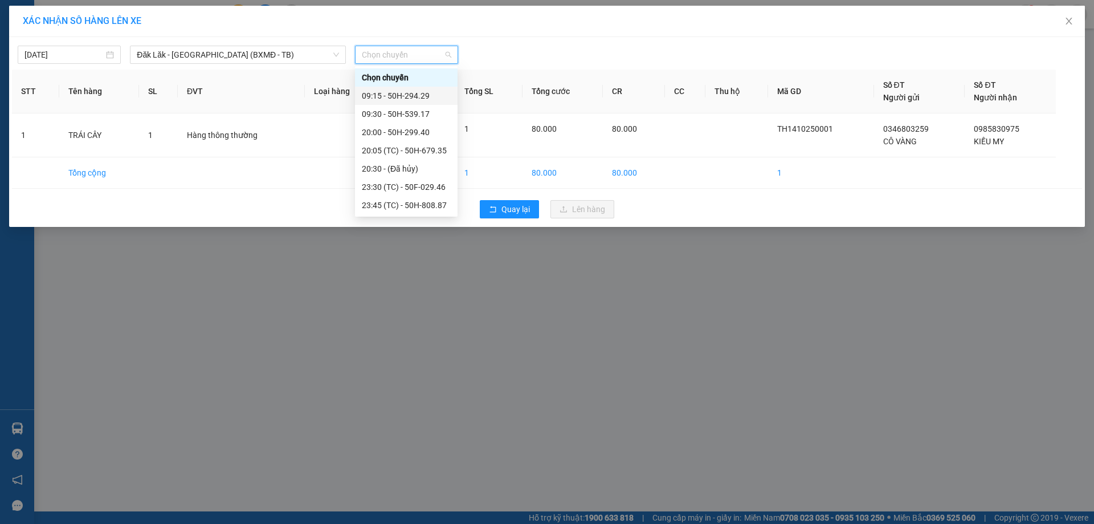
drag, startPoint x: 409, startPoint y: 104, endPoint x: 420, endPoint y: 101, distance: 11.8
click at [420, 101] on div "09:15 - 50H-294.29" at bounding box center [406, 96] width 103 height 18
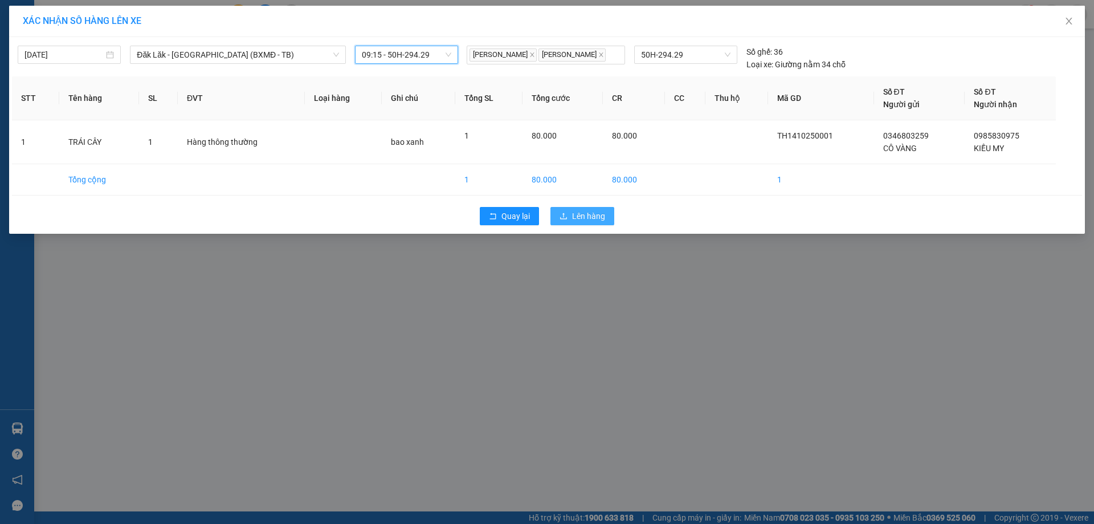
click at [589, 211] on span "Lên hàng" at bounding box center [588, 216] width 33 height 13
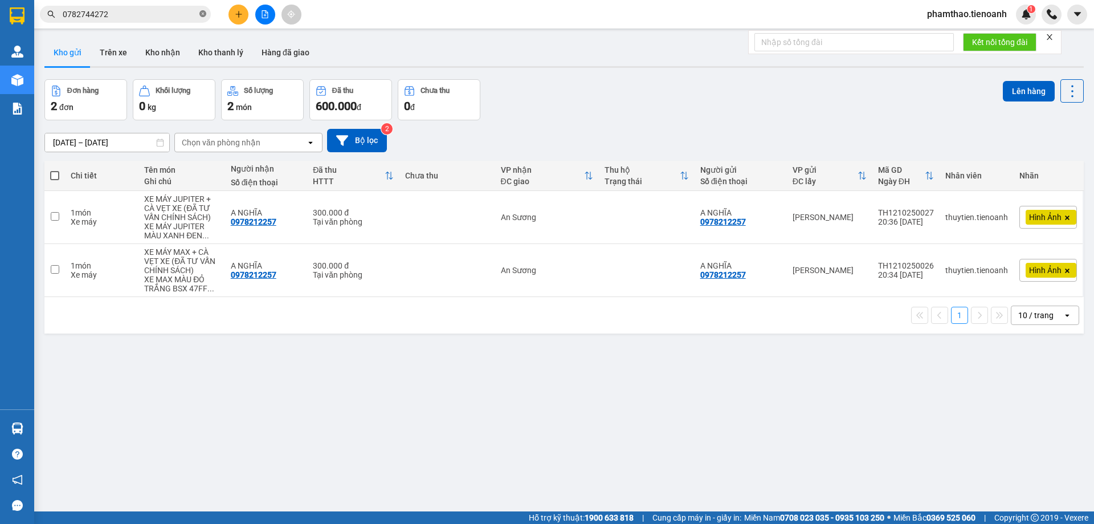
click at [203, 14] on icon "close-circle" at bounding box center [203, 13] width 7 height 7
type input "0"
click at [166, 10] on input "text" at bounding box center [130, 14] width 135 height 13
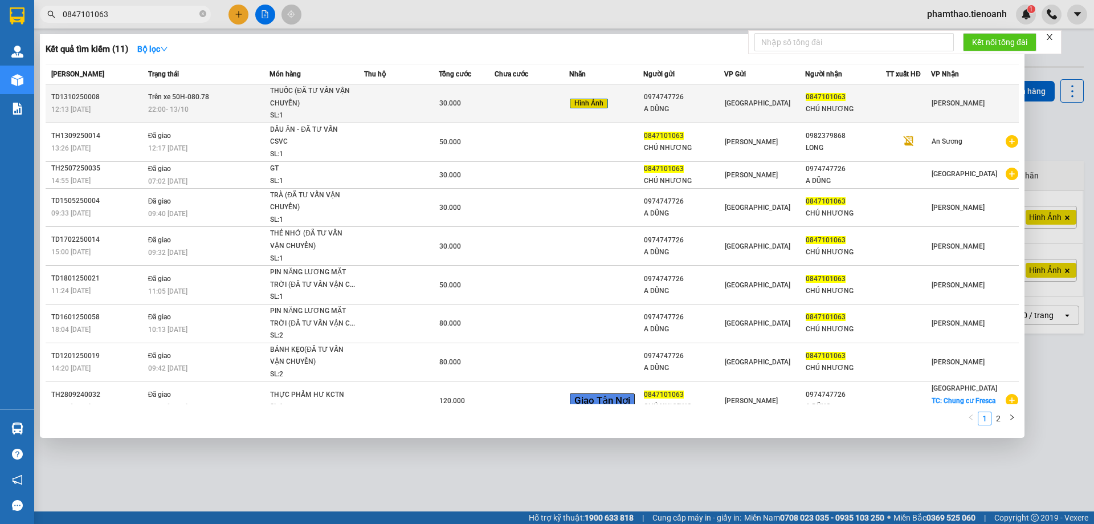
type input "0847101063"
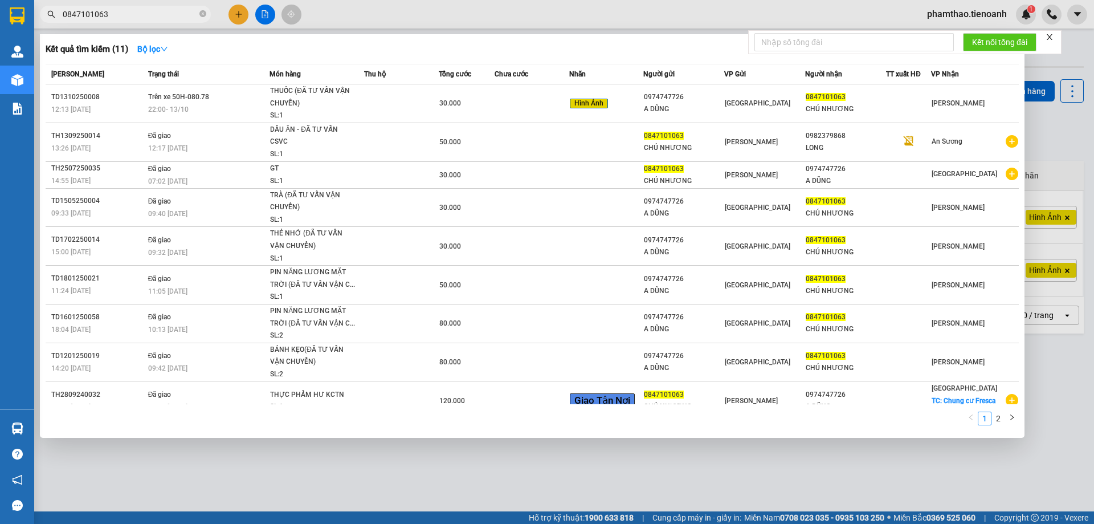
click at [355, 89] on div "THUỐC (ĐÃ TƯ VẤN VẬN CHUYỂN)" at bounding box center [313, 97] width 86 height 25
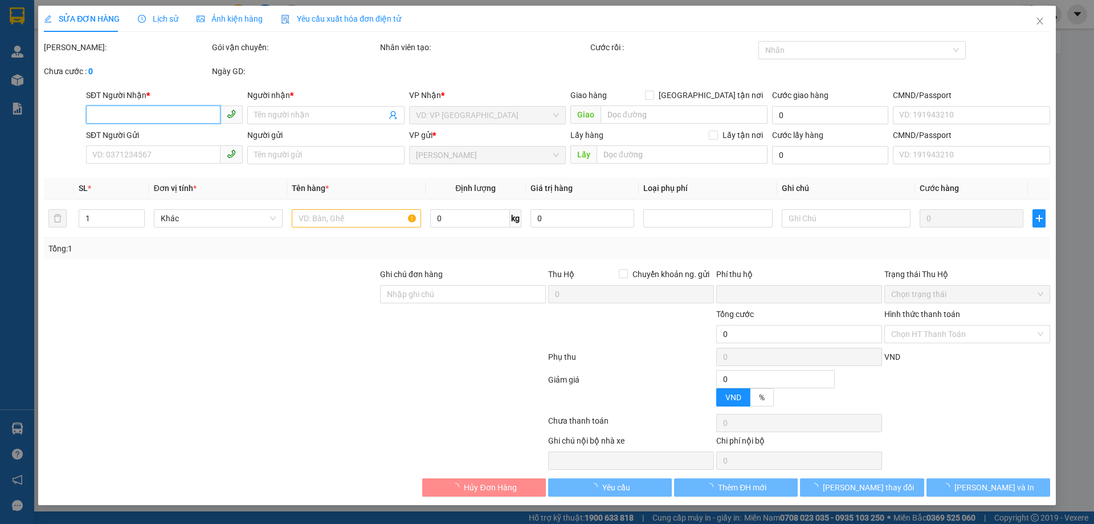
type input "0847101063"
type input "CHÚ NHƯƠNG"
type input "0974747726"
type input "A DŨNG"
type input "0"
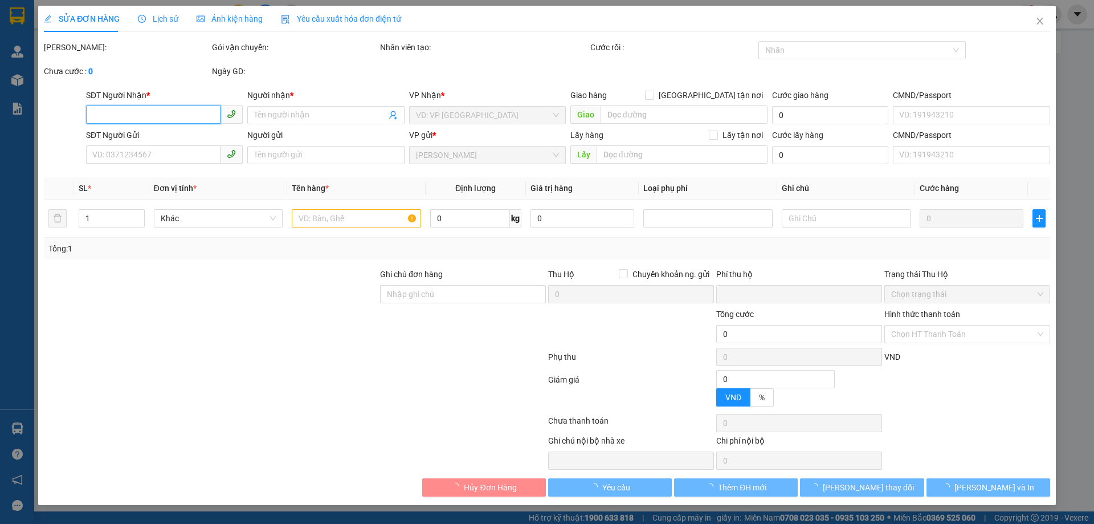
type input "30.000"
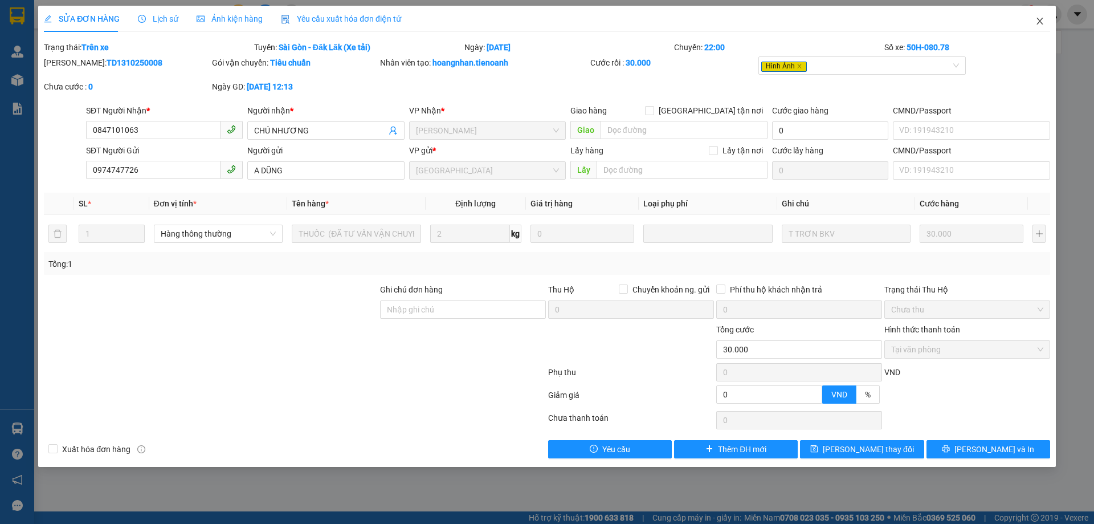
click at [1041, 22] on icon "close" at bounding box center [1040, 21] width 9 height 9
